Goal: Subscribe to service/newsletter

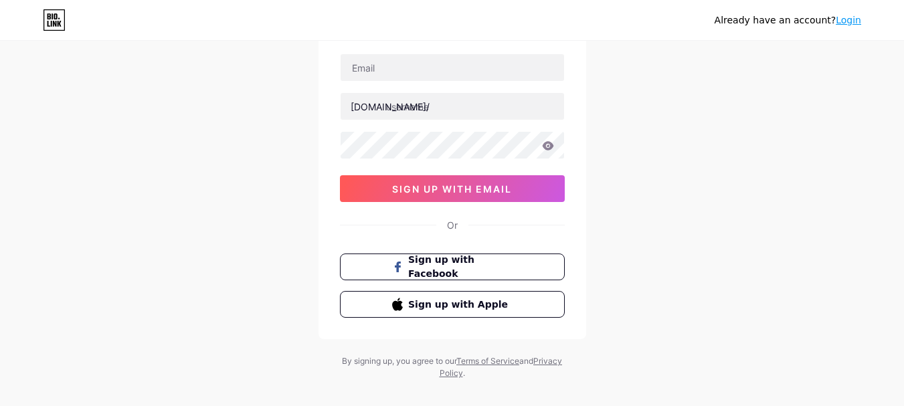
scroll to position [106, 0]
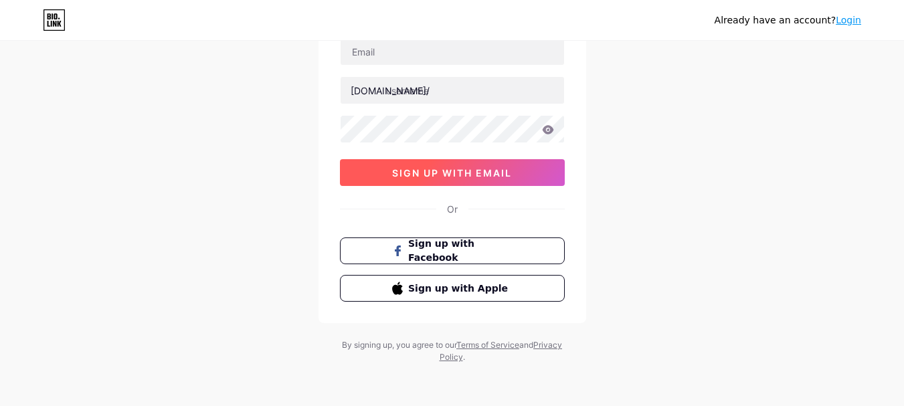
click at [423, 167] on span "sign up with email" at bounding box center [452, 172] width 120 height 11
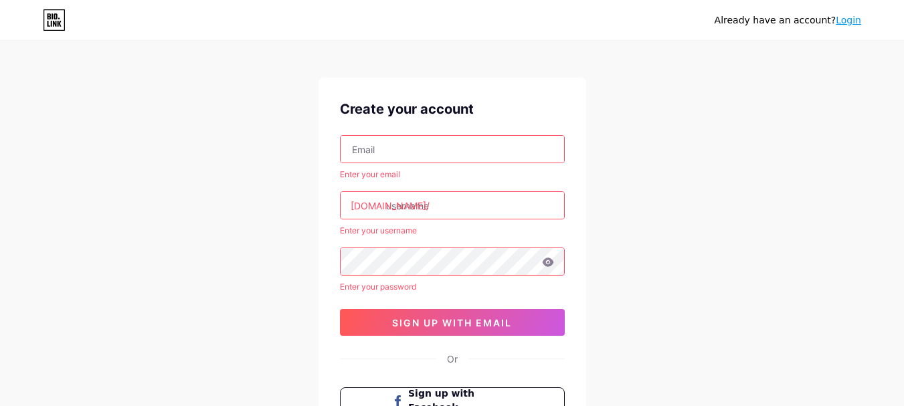
scroll to position [0, 0]
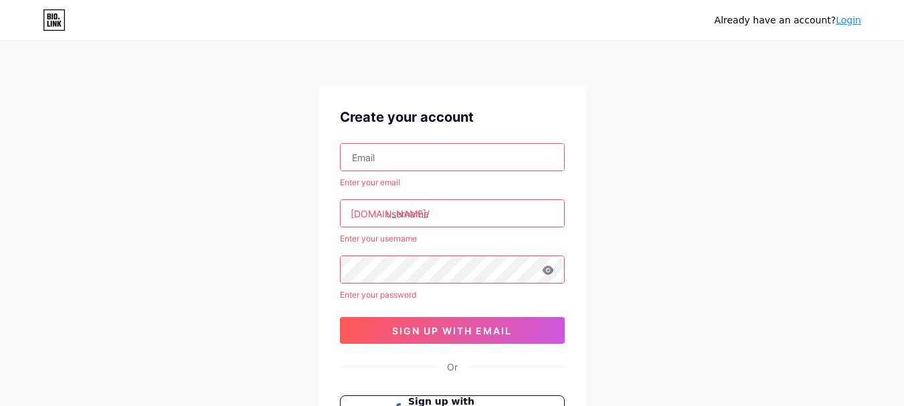
click at [409, 167] on input "text" at bounding box center [451, 157] width 223 height 27
type input "[EMAIL_ADDRESS][DOMAIN_NAME]"
click at [411, 209] on input "text" at bounding box center [451, 213] width 223 height 27
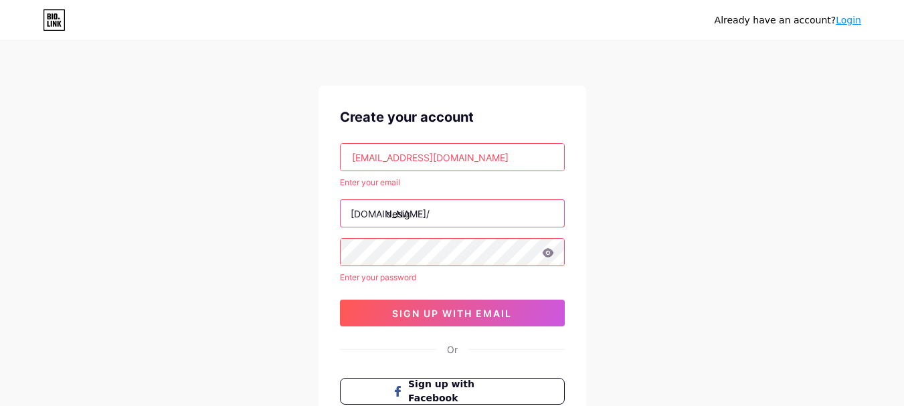
type input "desig"
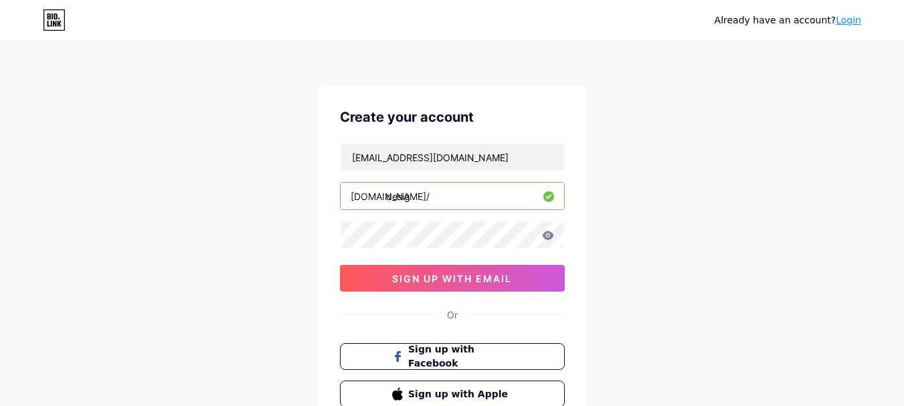
click at [423, 193] on input "desig" at bounding box center [451, 196] width 223 height 27
type input "designnest"
click at [549, 235] on icon at bounding box center [548, 235] width 12 height 9
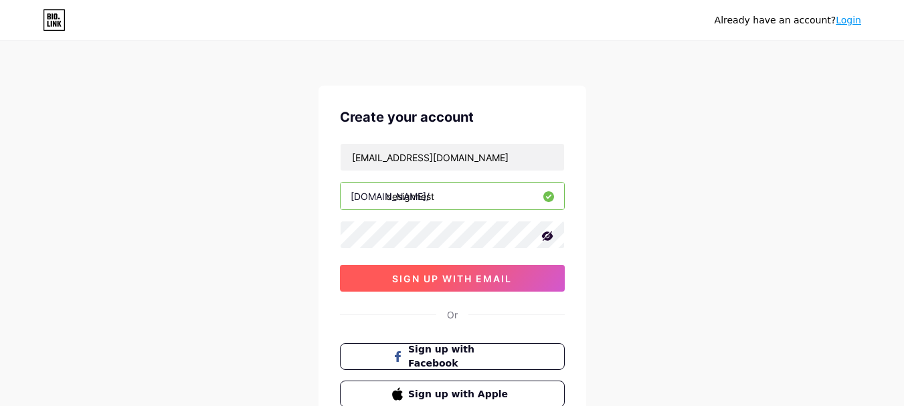
click at [428, 280] on span "sign up with email" at bounding box center [452, 278] width 120 height 11
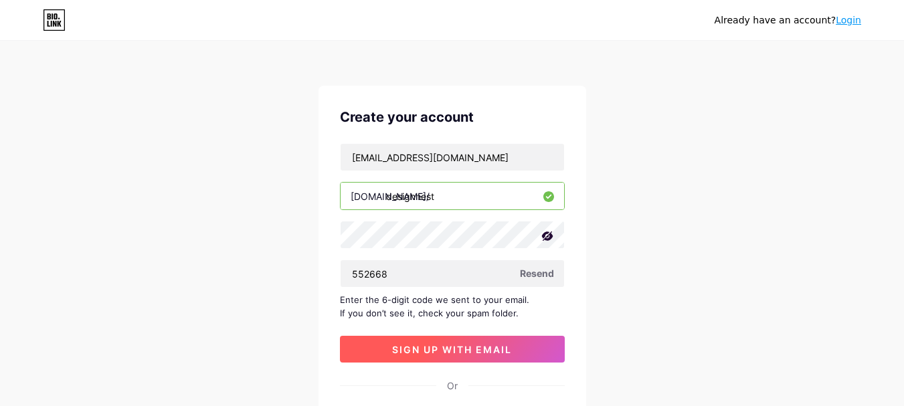
type input "552668"
click at [455, 352] on span "sign up with email" at bounding box center [452, 349] width 120 height 11
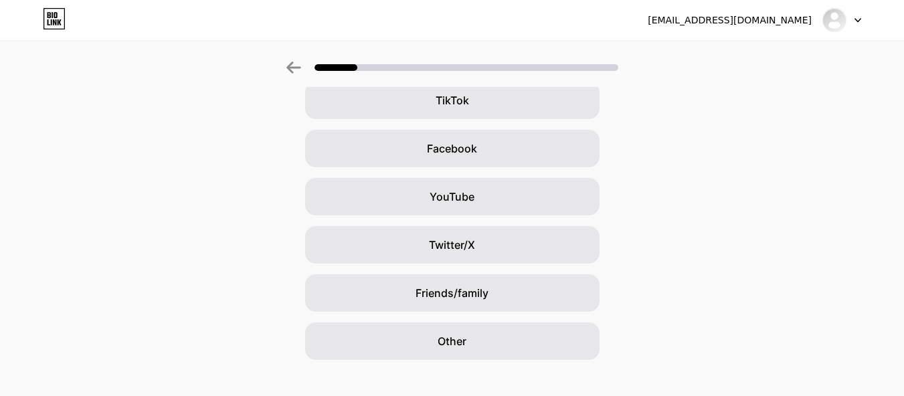
scroll to position [181, 0]
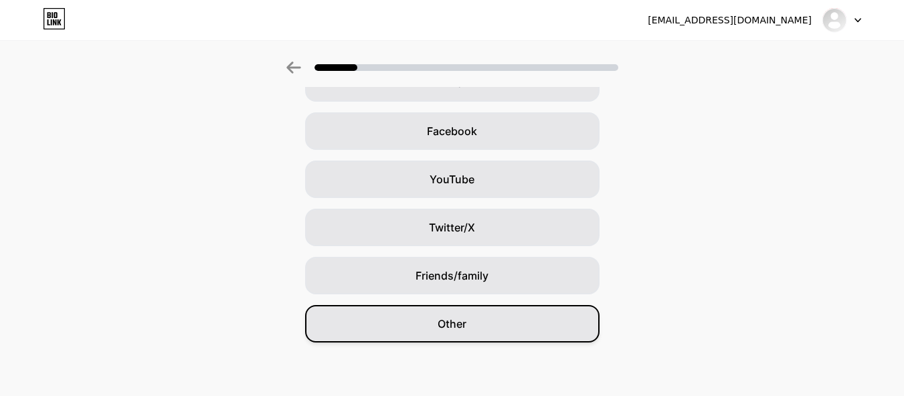
click at [438, 330] on div "Other" at bounding box center [452, 323] width 294 height 37
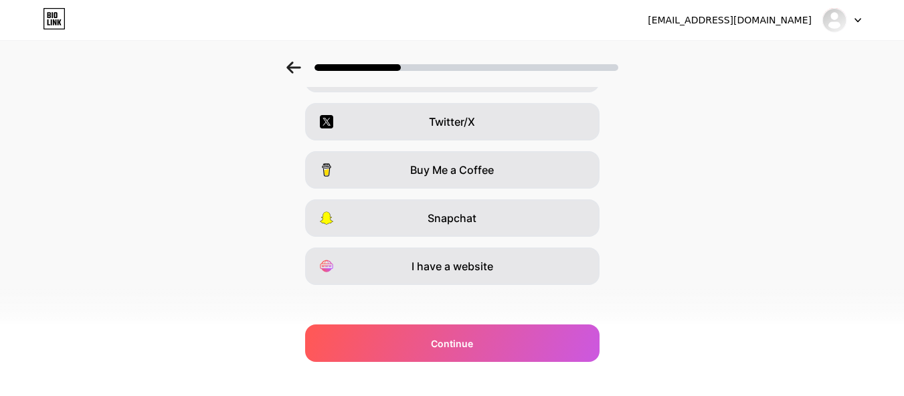
scroll to position [247, 0]
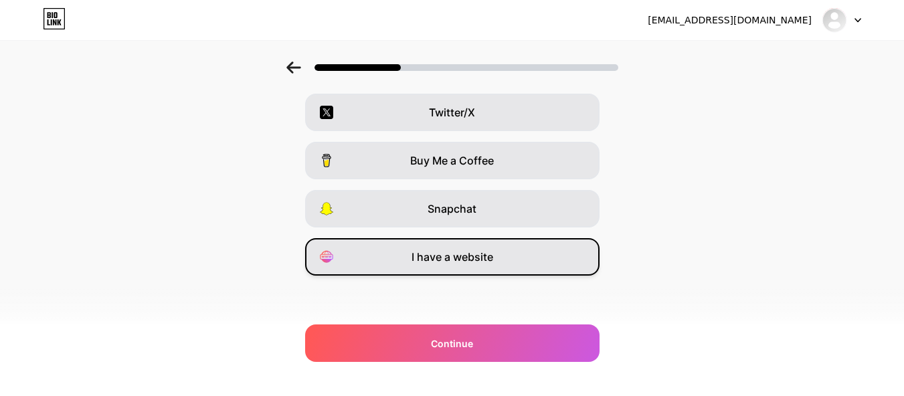
click at [433, 268] on div "I have a website" at bounding box center [452, 256] width 294 height 37
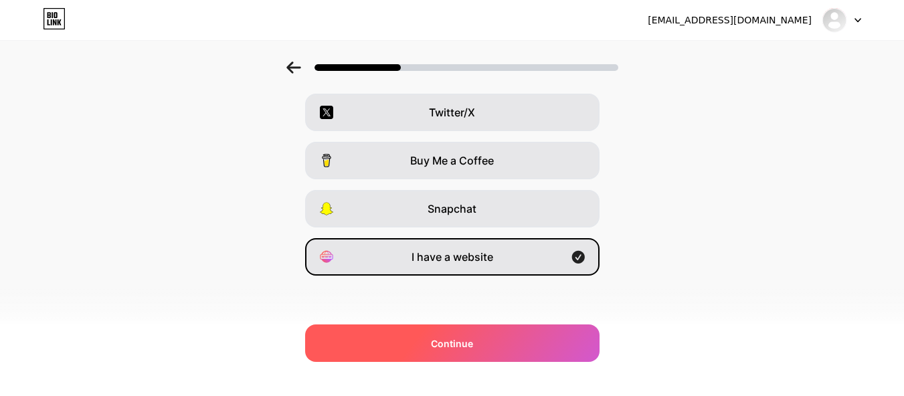
click at [439, 352] on div "Continue" at bounding box center [452, 342] width 294 height 37
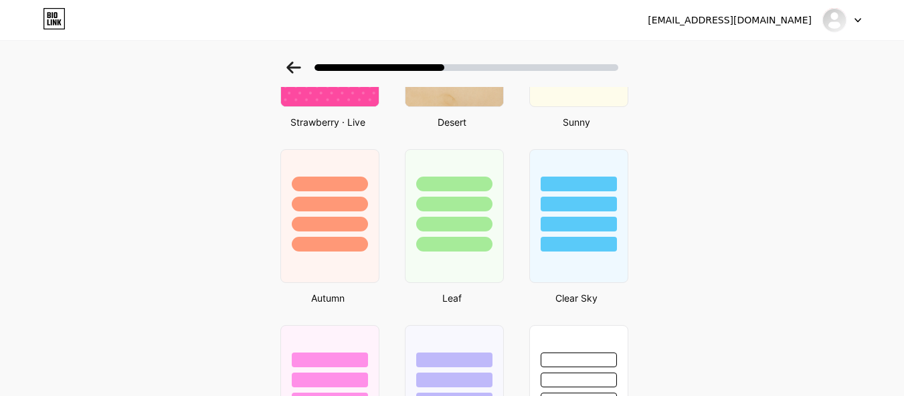
scroll to position [1148, 0]
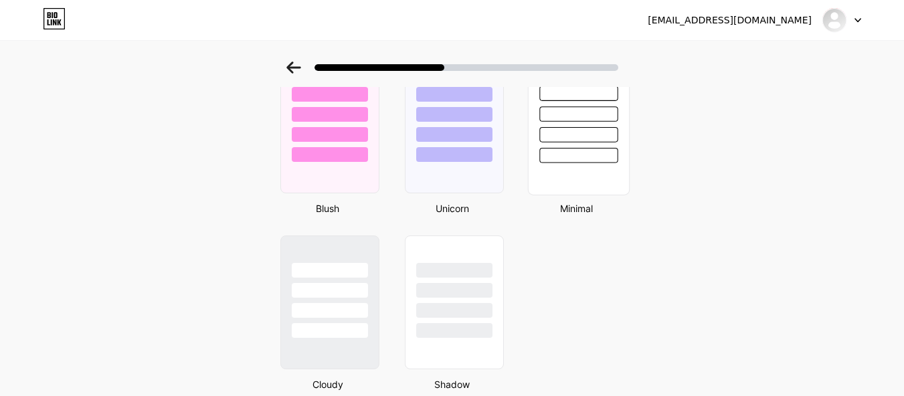
click at [585, 137] on div at bounding box center [578, 134] width 78 height 15
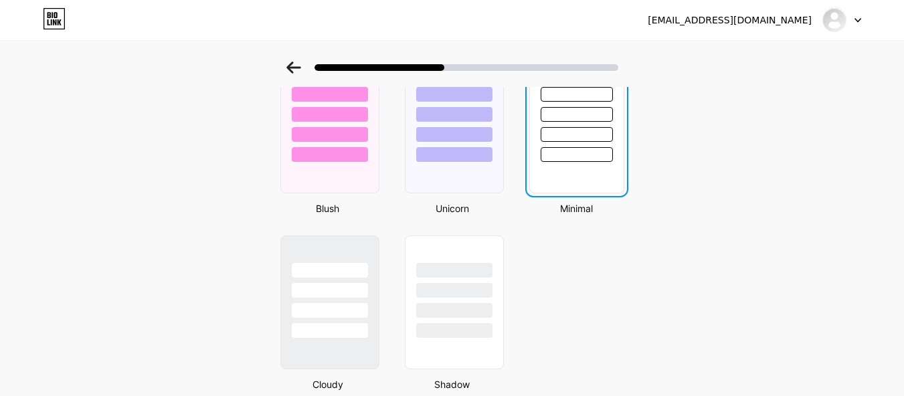
scroll to position [0, 0]
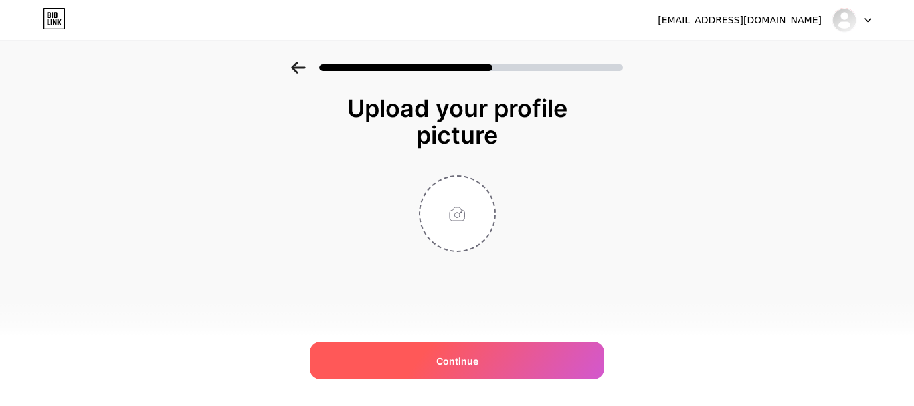
click at [490, 348] on div "Continue" at bounding box center [457, 360] width 294 height 37
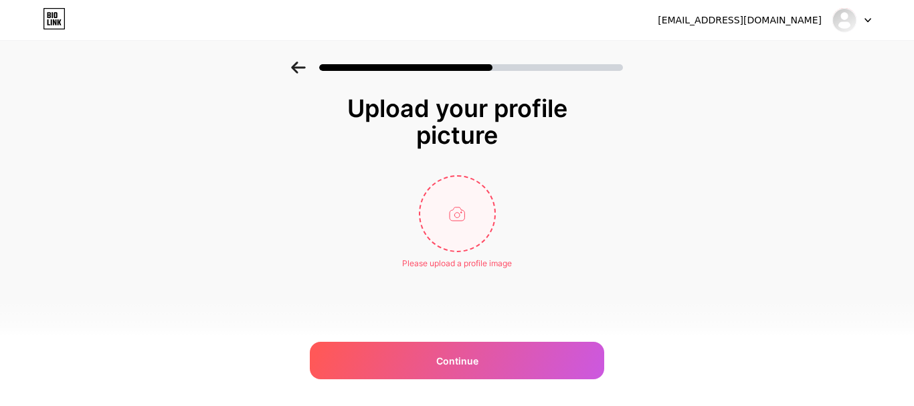
click at [459, 225] on input "file" at bounding box center [457, 214] width 74 height 74
type input "C:\fakepath\design.png"
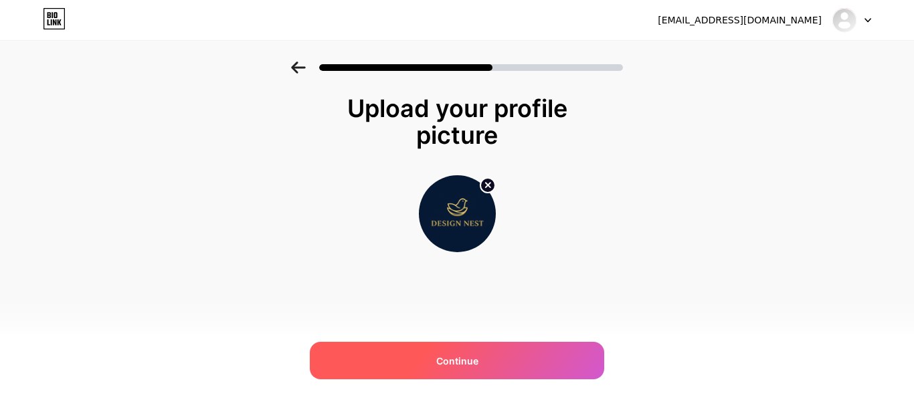
click at [488, 366] on div "Continue" at bounding box center [457, 360] width 294 height 37
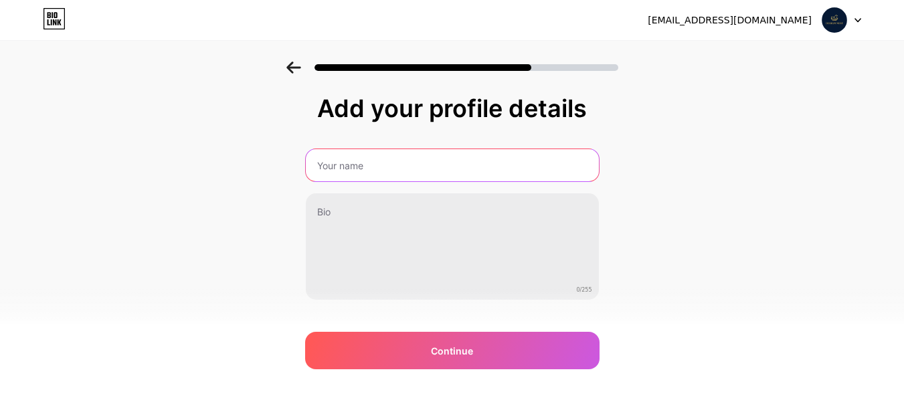
click at [387, 177] on input "text" at bounding box center [452, 165] width 293 height 32
type input "DesignNest"
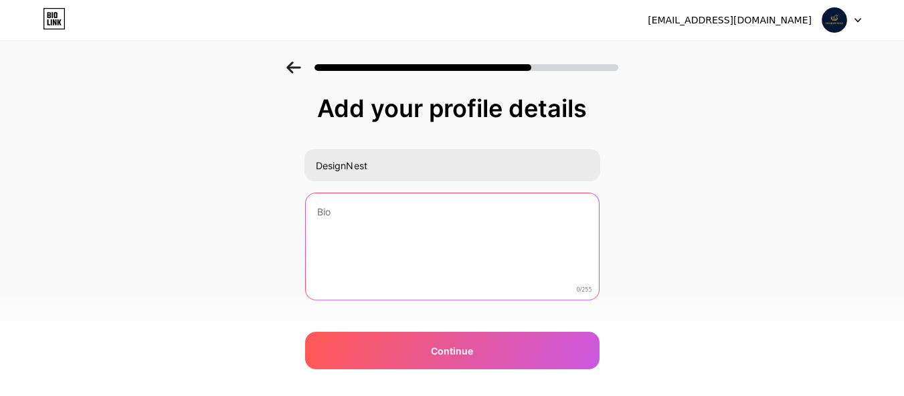
click at [340, 218] on textarea at bounding box center [452, 247] width 293 height 108
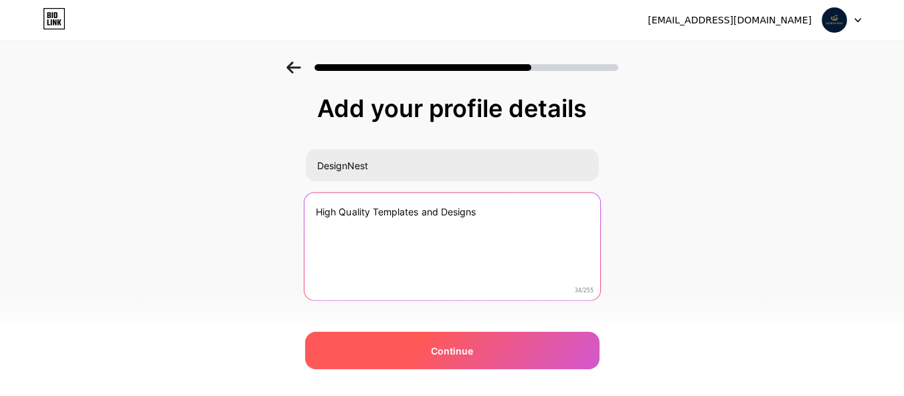
type textarea "High Quality Templates and Designs"
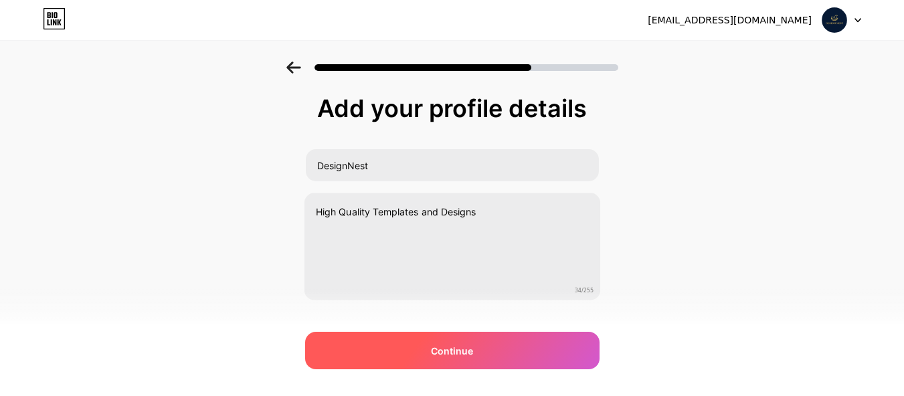
click at [422, 357] on div "Continue" at bounding box center [452, 350] width 294 height 37
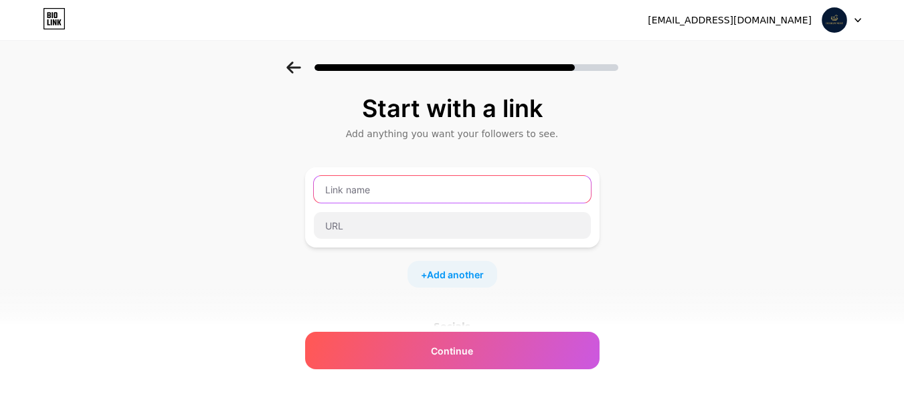
click at [401, 193] on input "text" at bounding box center [452, 189] width 277 height 27
paste input "Home Gym Workout & Diet Planner"
type input "Home Gym Workout & Diet Planner"
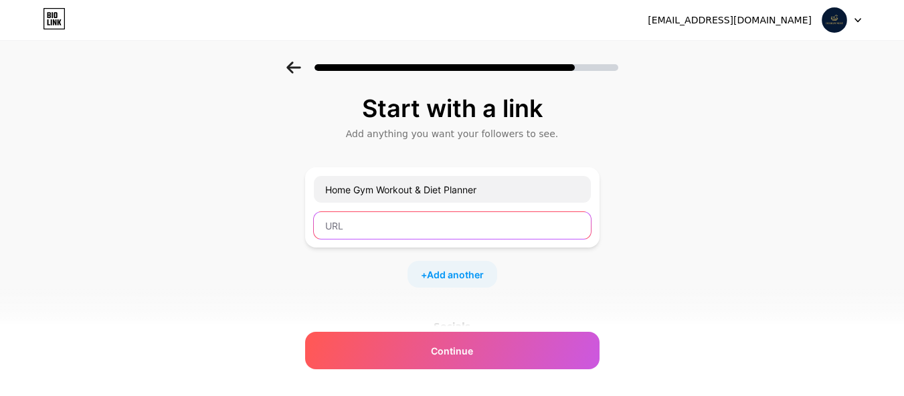
click at [357, 223] on input "text" at bounding box center [452, 225] width 277 height 27
paste input "[URL][DOMAIN_NAME]"
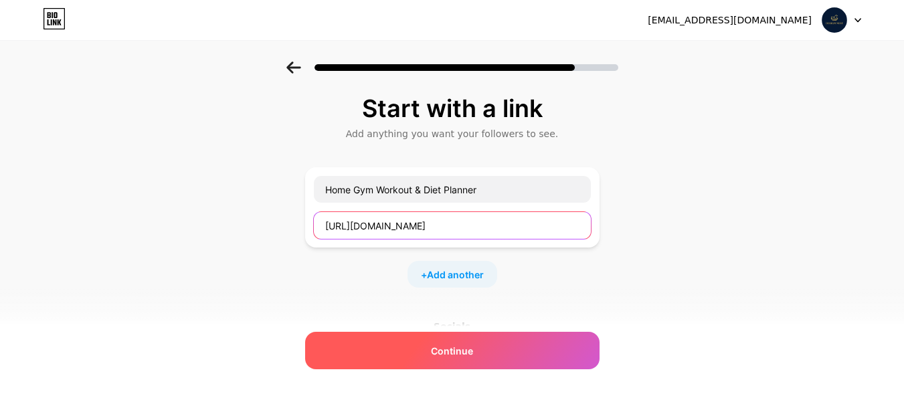
type input "[URL][DOMAIN_NAME]"
click at [454, 348] on span "Continue" at bounding box center [452, 351] width 42 height 14
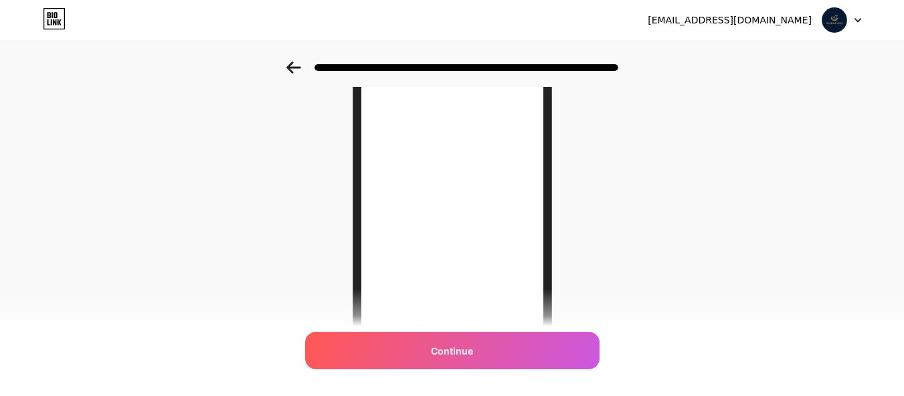
scroll to position [89, 0]
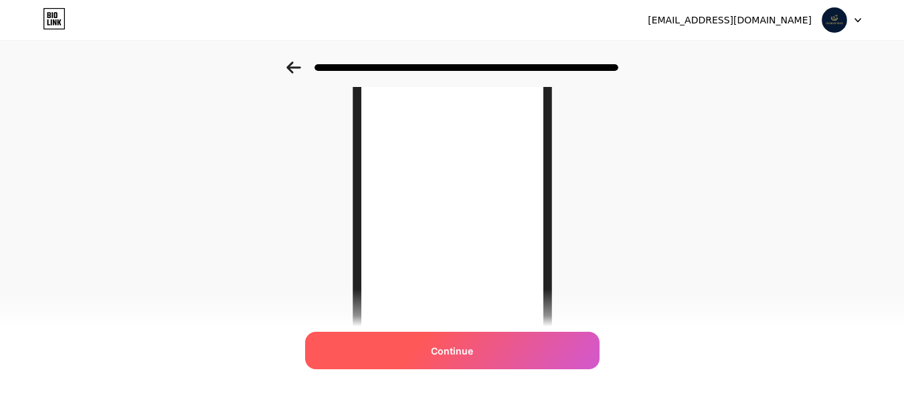
click at [439, 353] on span "Continue" at bounding box center [452, 351] width 42 height 14
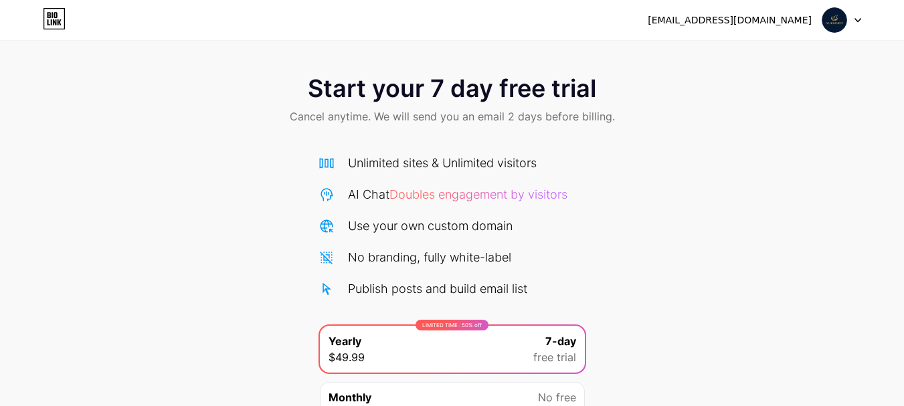
click at [853, 12] on div at bounding box center [841, 20] width 39 height 24
click at [278, 210] on div "Start your 7 day free trial Cancel anytime. We will send you an email 2 days be…" at bounding box center [452, 273] width 904 height 423
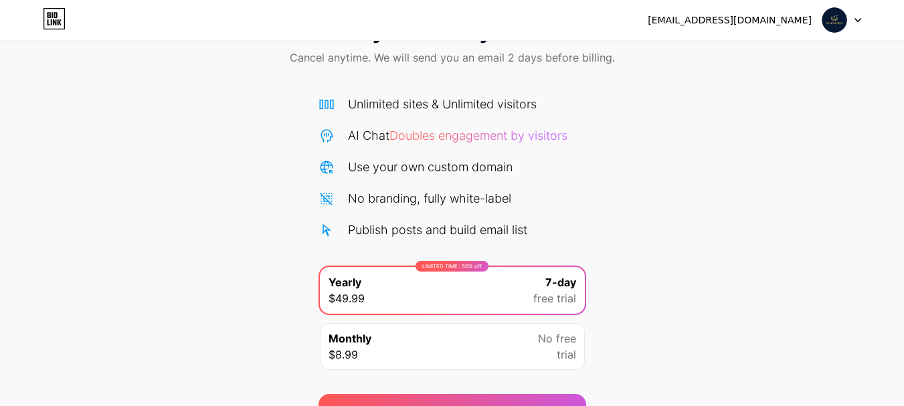
scroll to position [132, 0]
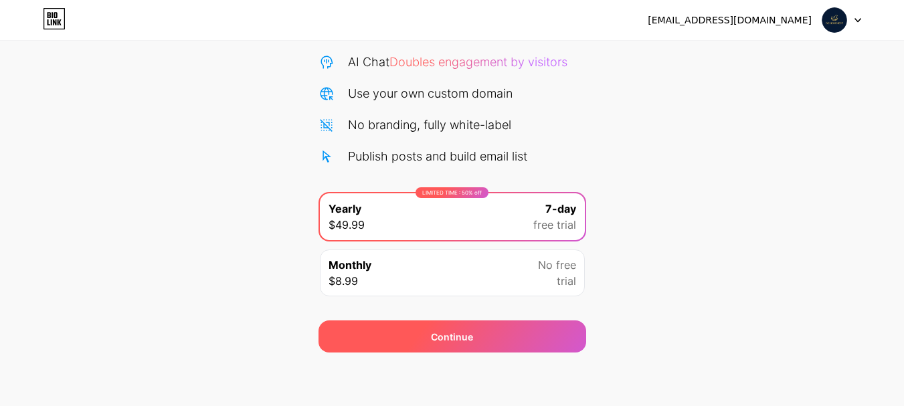
click at [443, 338] on span "Continue" at bounding box center [452, 337] width 42 height 14
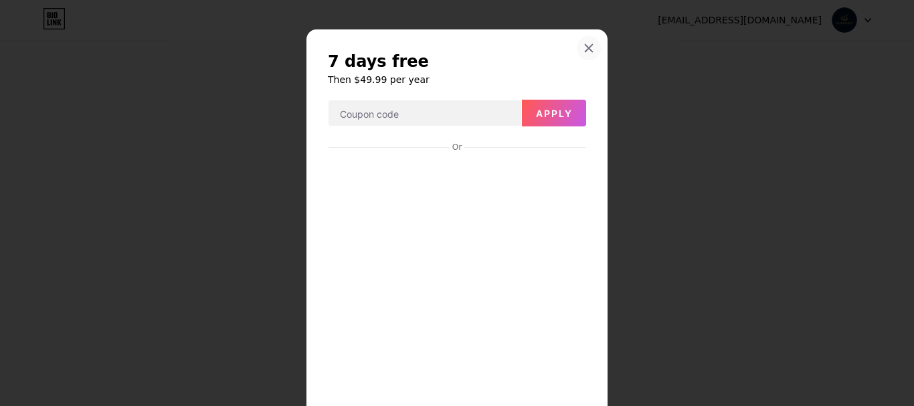
click at [587, 47] on icon at bounding box center [588, 48] width 11 height 11
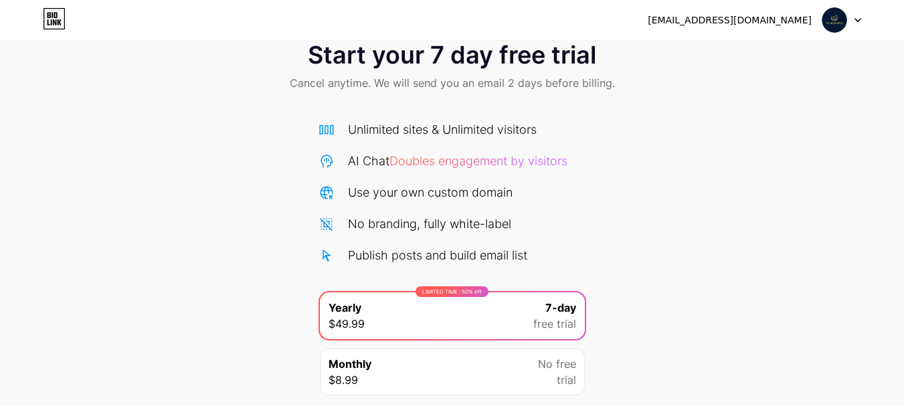
scroll to position [0, 0]
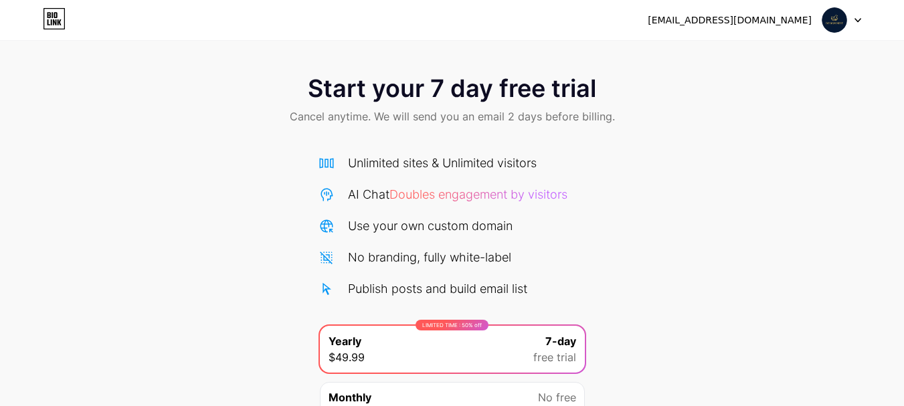
click at [62, 18] on icon at bounding box center [54, 18] width 23 height 21
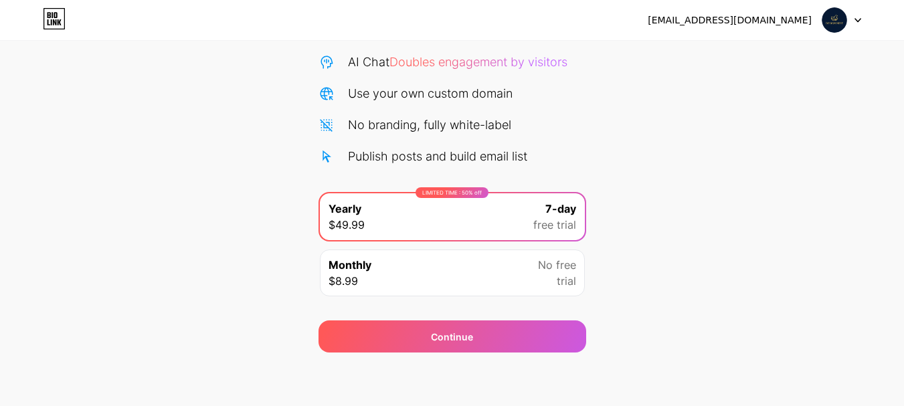
click at [493, 275] on div "Monthly $8.99 No free trial" at bounding box center [452, 272] width 265 height 47
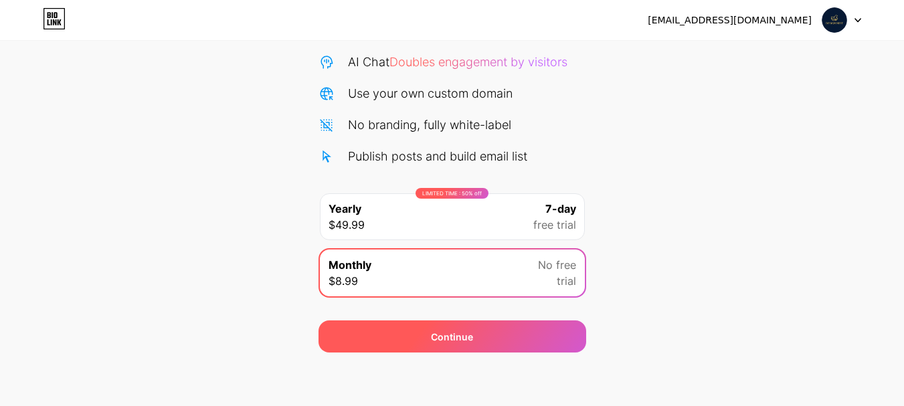
click at [486, 330] on div "Continue" at bounding box center [452, 336] width 268 height 32
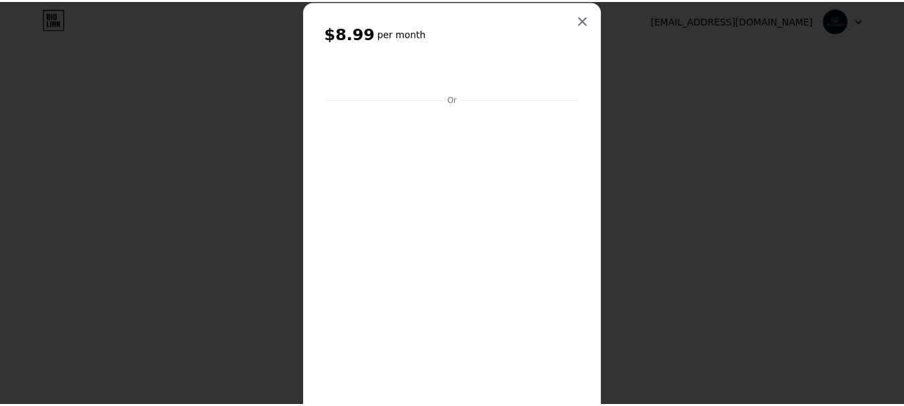
scroll to position [0, 0]
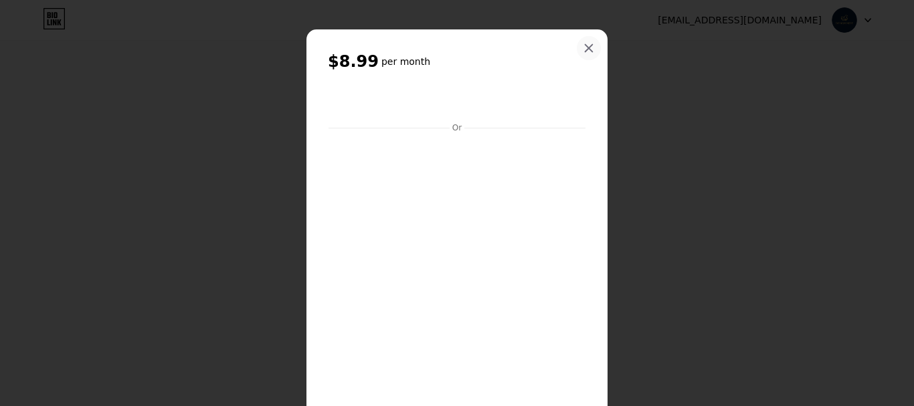
click at [577, 47] on div at bounding box center [589, 48] width 24 height 24
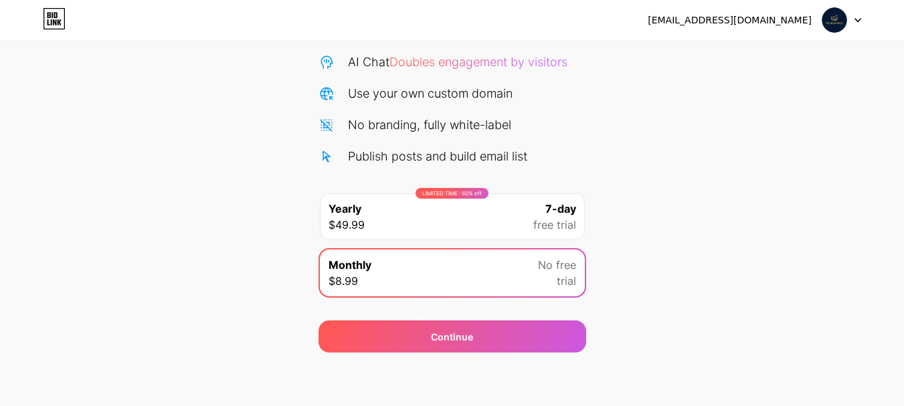
click at [853, 23] on div at bounding box center [841, 20] width 39 height 24
click at [831, 21] on img at bounding box center [833, 19] width 25 height 25
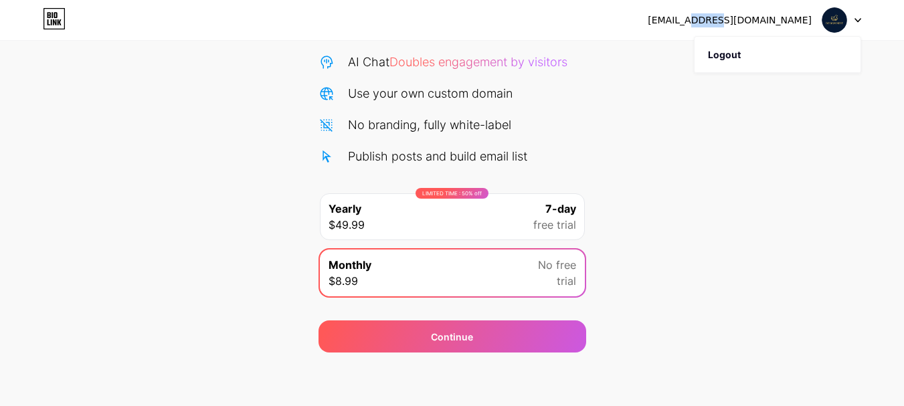
drag, startPoint x: 758, startPoint y: 29, endPoint x: 730, endPoint y: 6, distance: 36.7
click at [730, 6] on div "trendzhome123@gmail.com Logout" at bounding box center [452, 20] width 904 height 40
click at [714, 13] on div "[EMAIL_ADDRESS][DOMAIN_NAME]" at bounding box center [729, 20] width 164 height 14
click at [856, 17] on div at bounding box center [841, 20] width 39 height 24
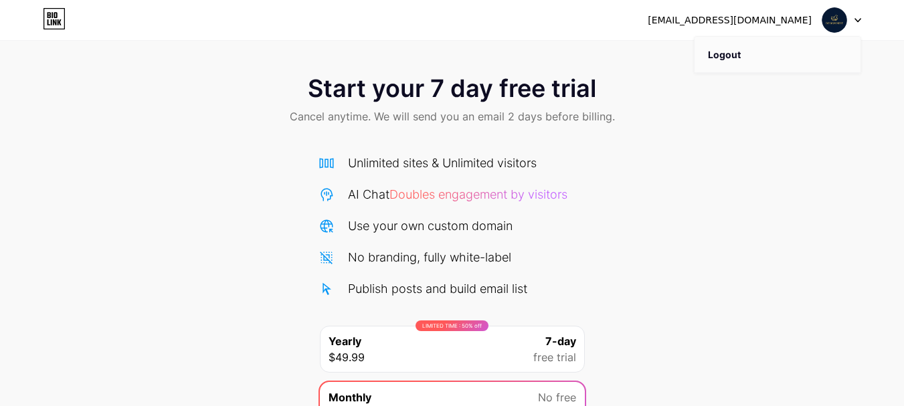
click at [768, 55] on li "Logout" at bounding box center [777, 55] width 166 height 36
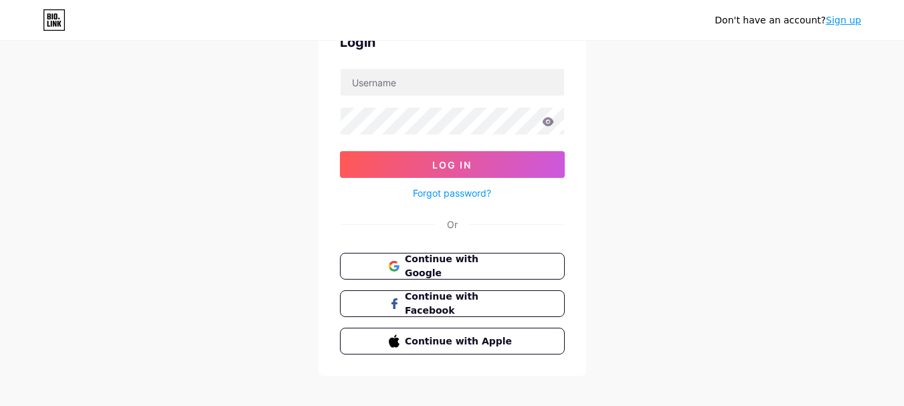
scroll to position [87, 0]
